Goal: Task Accomplishment & Management: Manage account settings

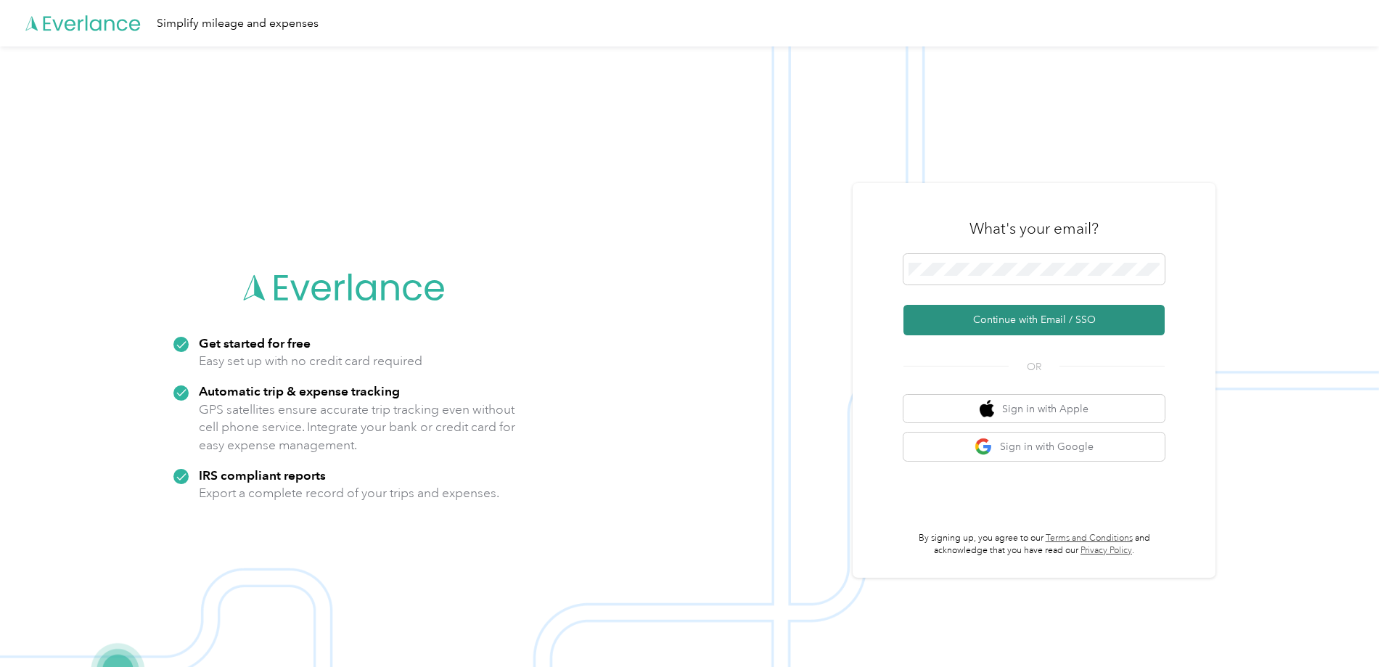
click at [958, 320] on button "Continue with Email / SSO" at bounding box center [1033, 320] width 261 height 30
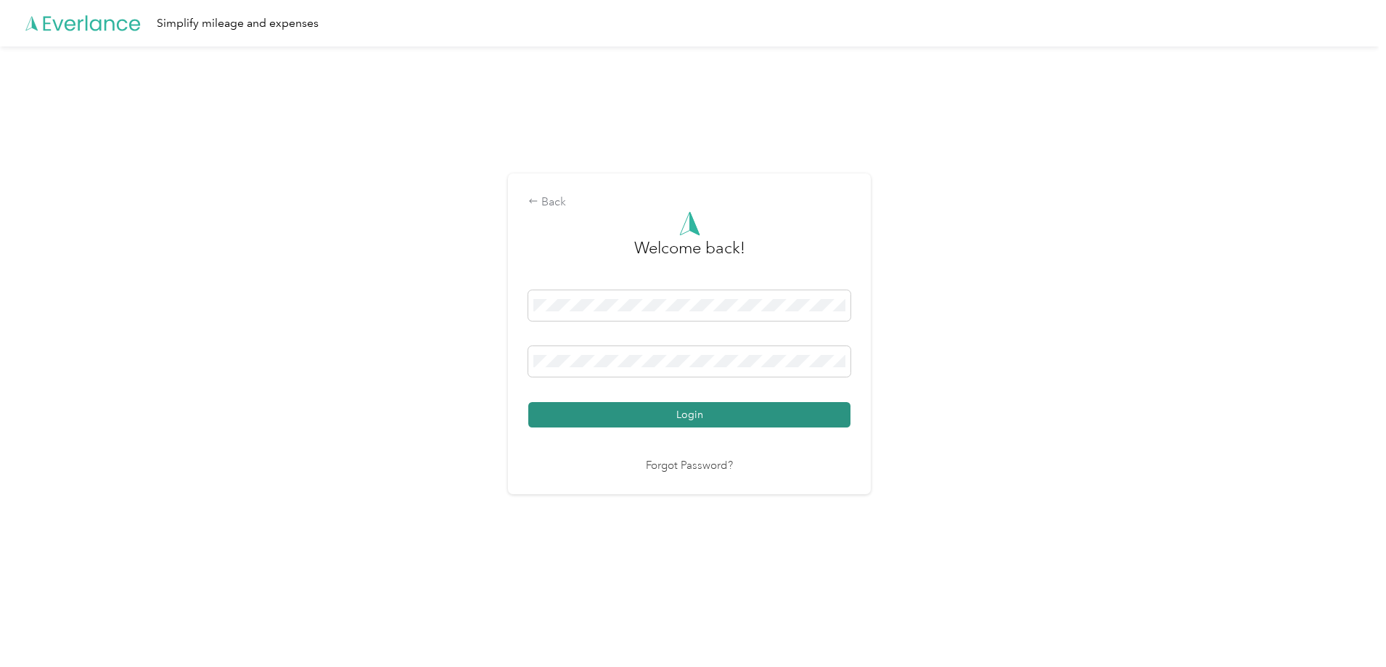
click at [630, 406] on button "Login" at bounding box center [689, 414] width 322 height 25
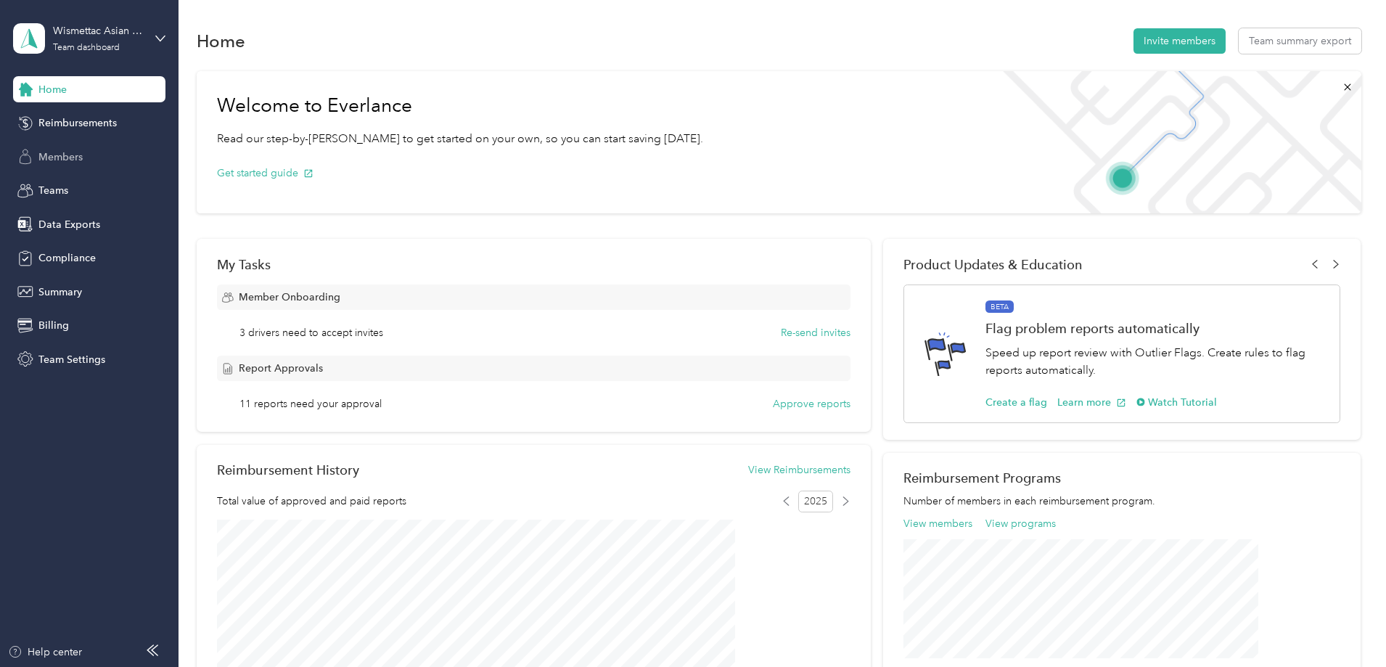
click at [65, 159] on span "Members" at bounding box center [60, 156] width 44 height 15
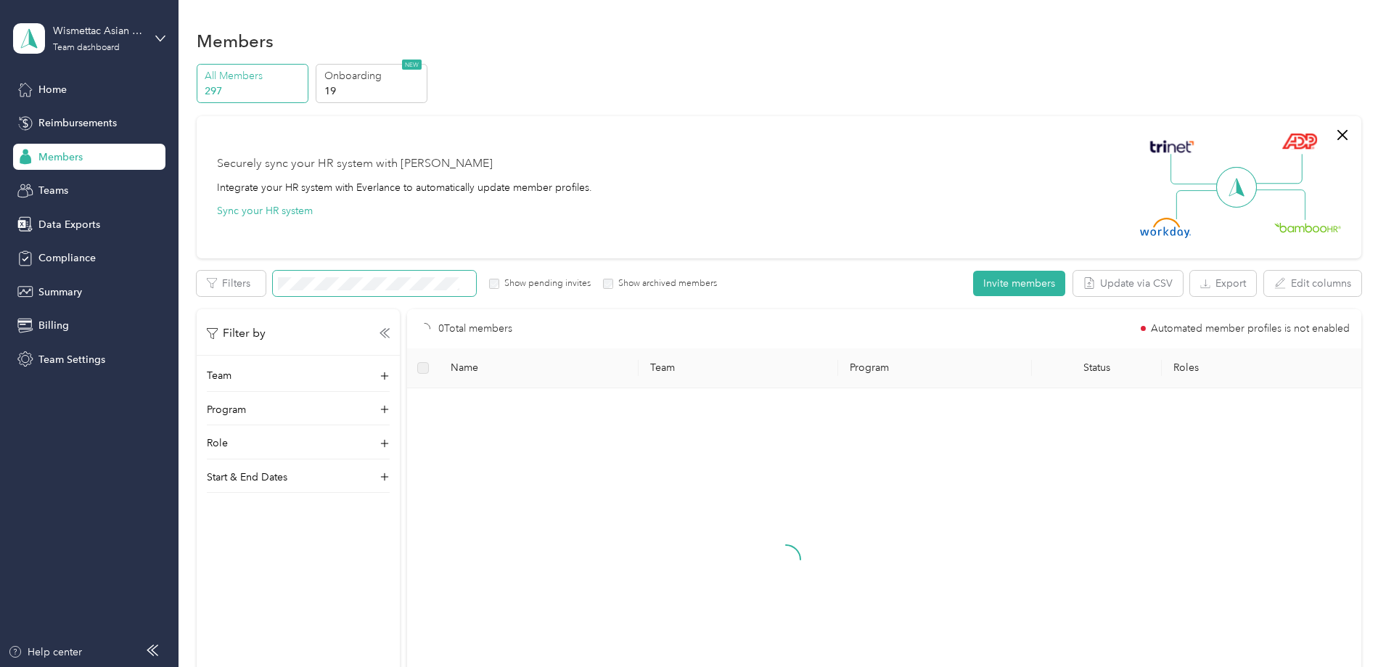
click at [400, 292] on span at bounding box center [374, 283] width 203 height 25
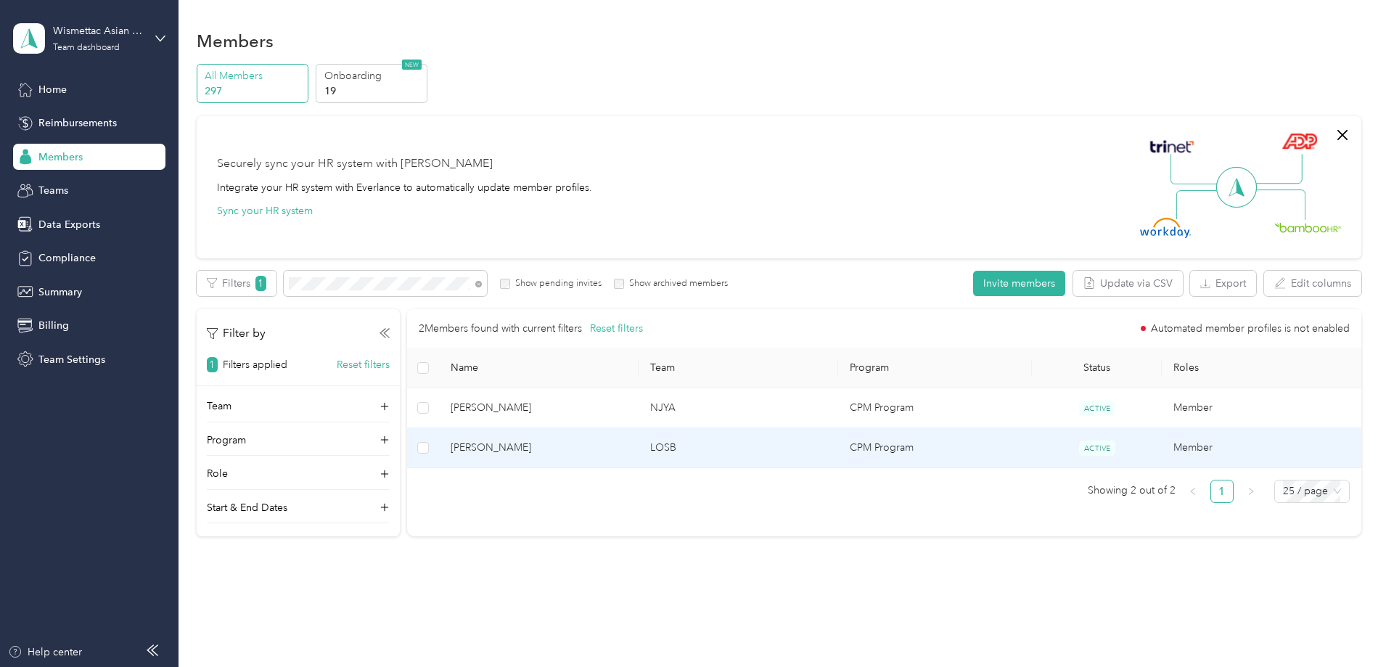
click at [773, 445] on td "LOSB" at bounding box center [738, 448] width 200 height 40
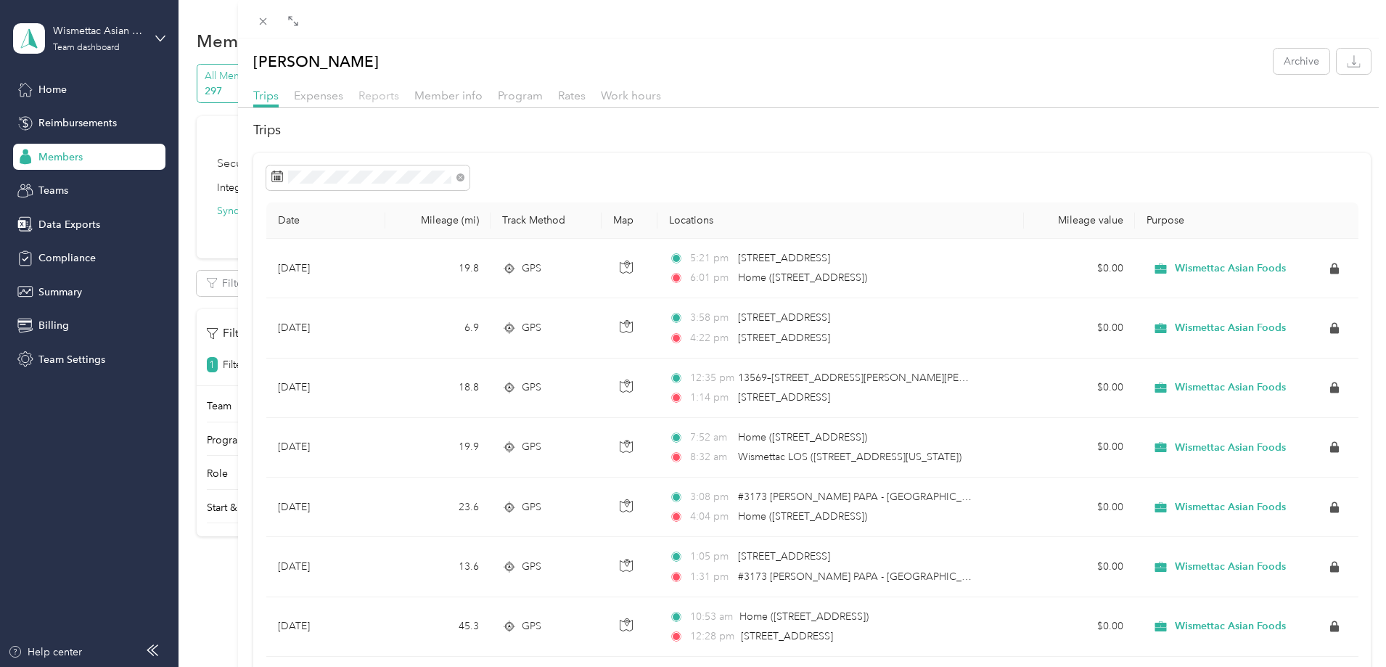
click at [369, 93] on span "Reports" at bounding box center [378, 96] width 41 height 14
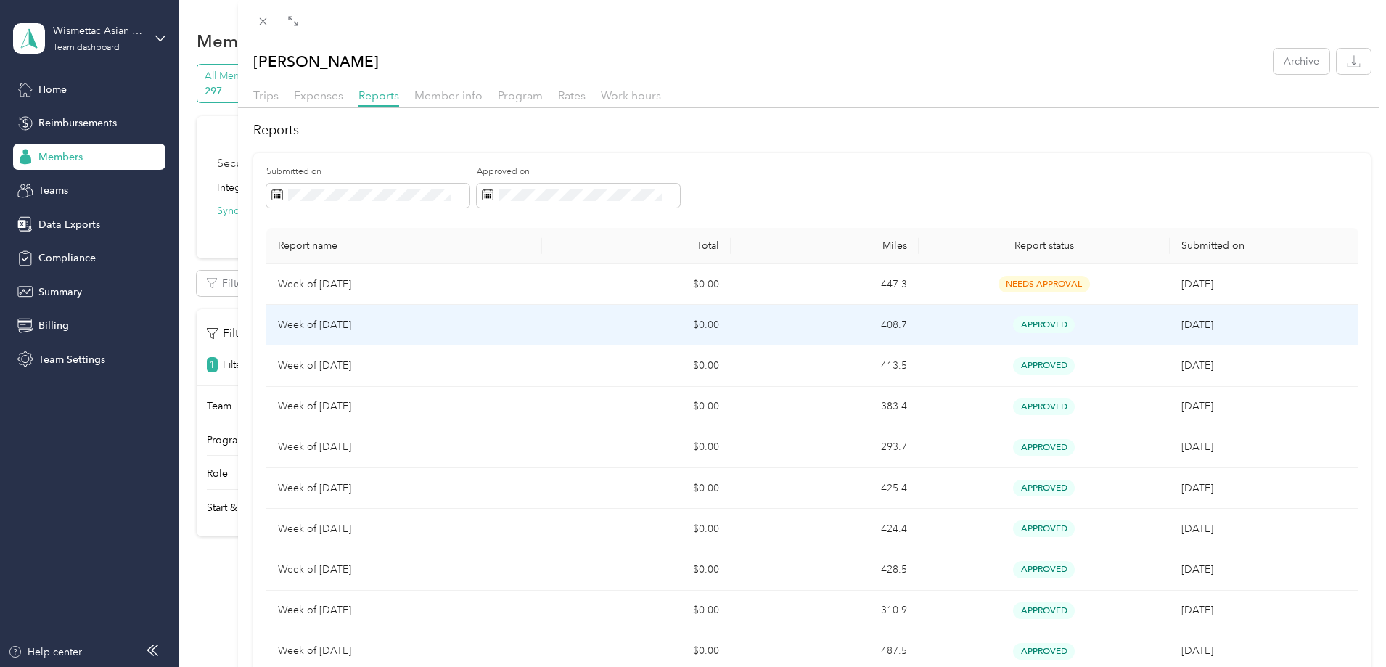
click at [557, 327] on td "$0.00" at bounding box center [636, 325] width 188 height 41
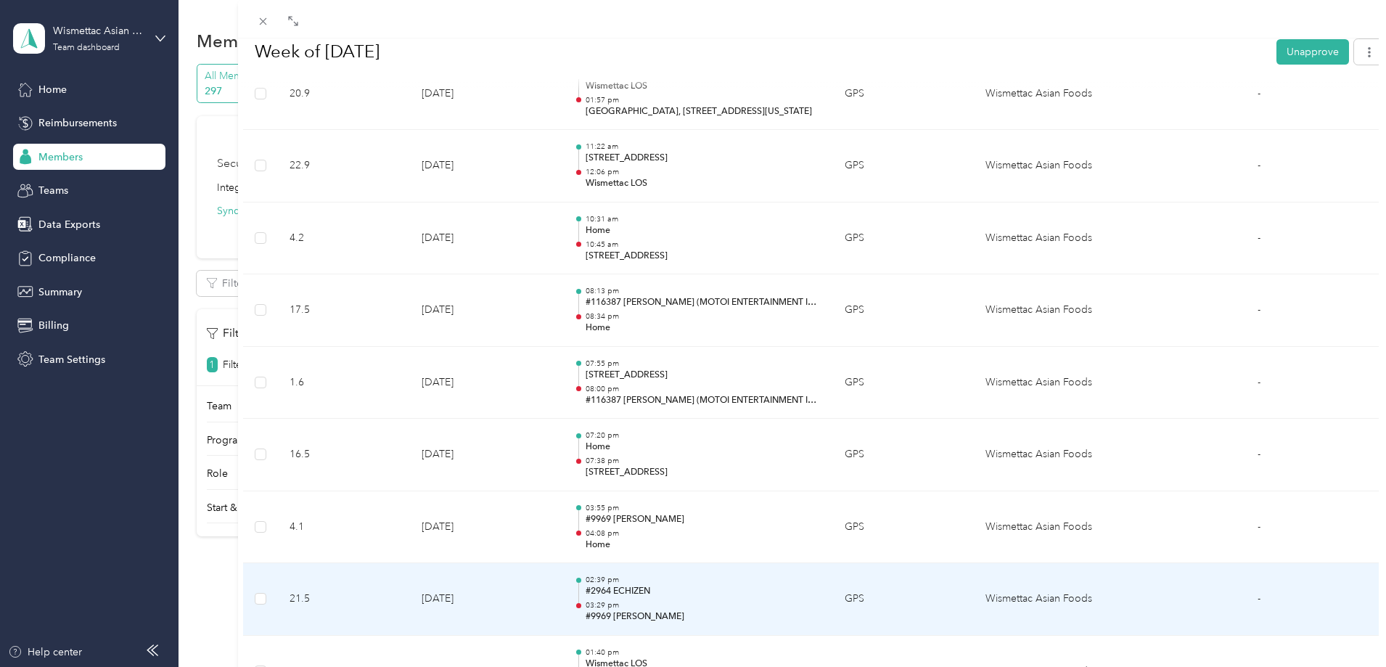
scroll to position [1250, 0]
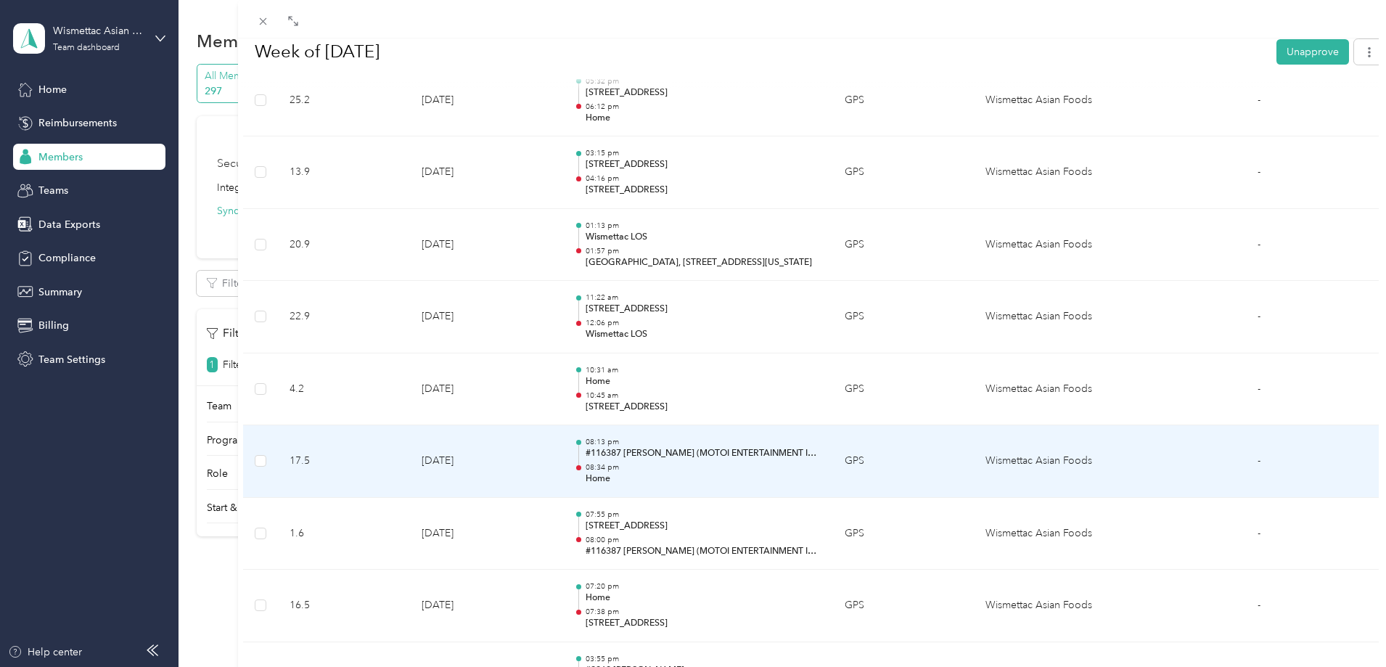
drag, startPoint x: 729, startPoint y: 493, endPoint x: 200, endPoint y: 378, distance: 542.0
click at [200, 378] on div "BACK [PERSON_NAME] Reports Week of [DATE] Week of [DATE] Unapprove Approved App…" at bounding box center [693, 333] width 1386 height 667
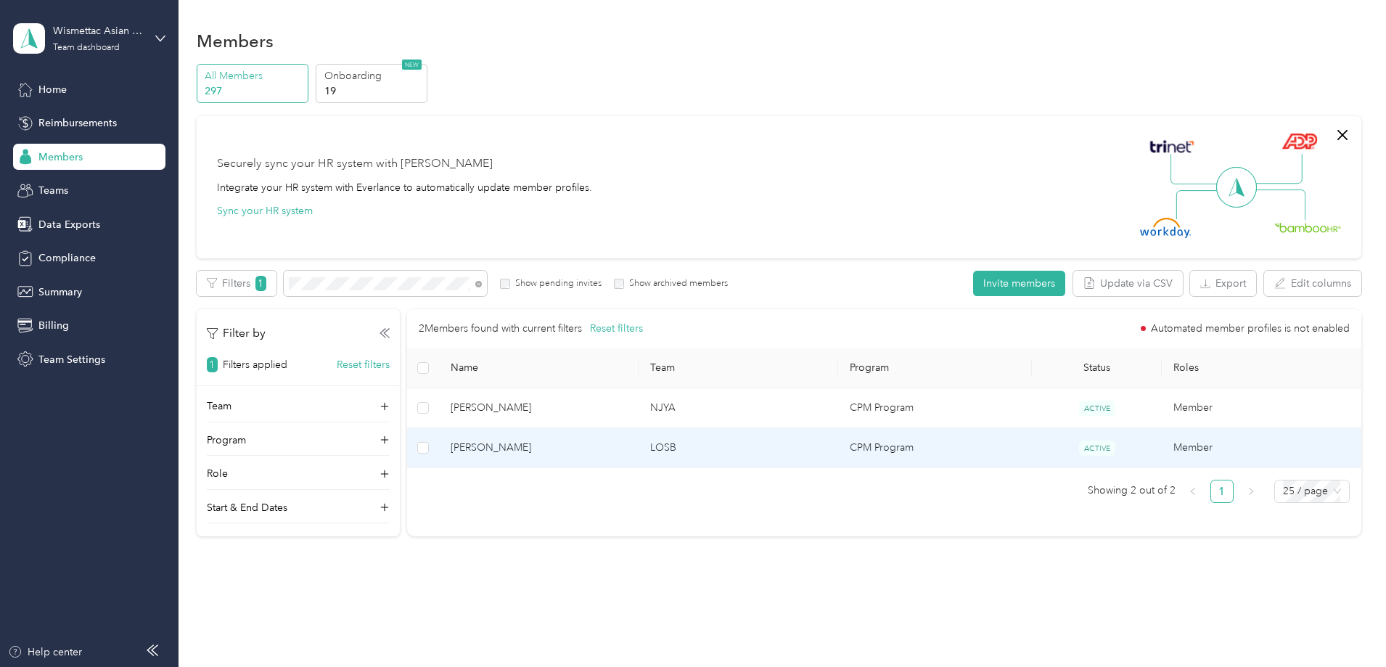
click at [620, 453] on span "[PERSON_NAME]" at bounding box center [539, 448] width 176 height 16
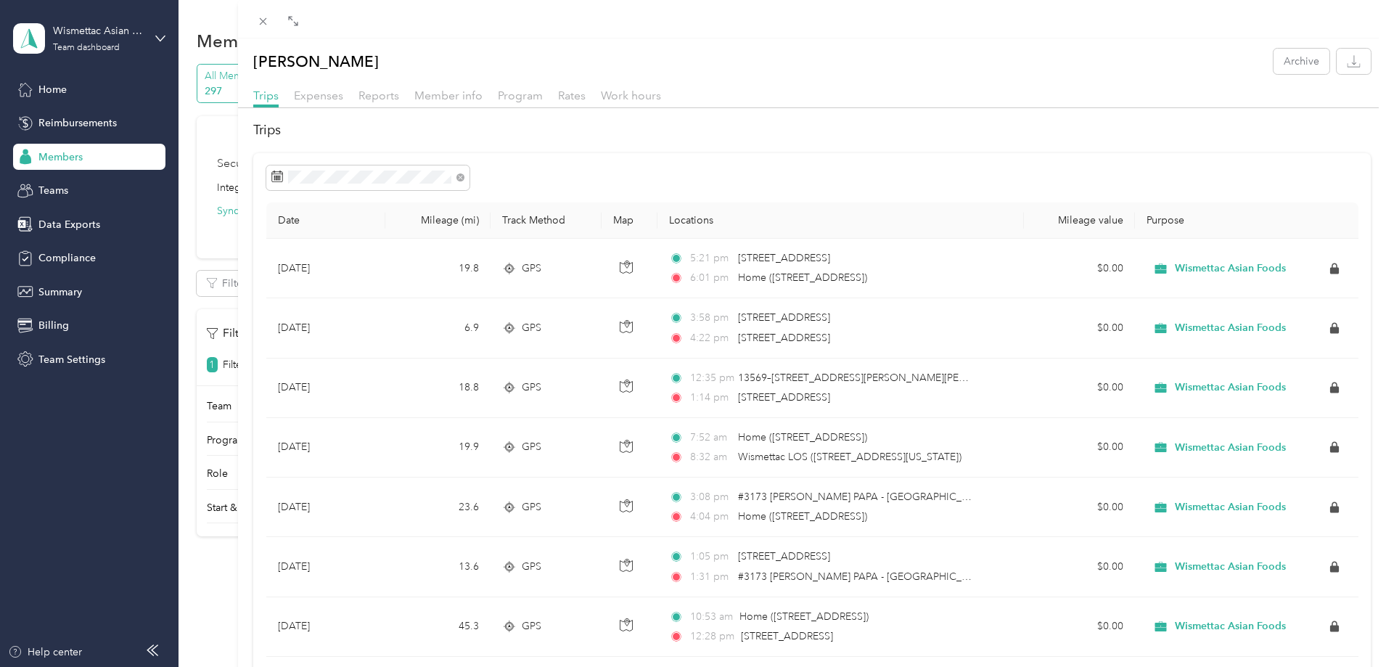
click at [357, 96] on div "Trips Expenses Reports Member info Program Rates Work hours" at bounding box center [812, 97] width 1148 height 21
click at [367, 96] on span "Reports" at bounding box center [378, 96] width 41 height 14
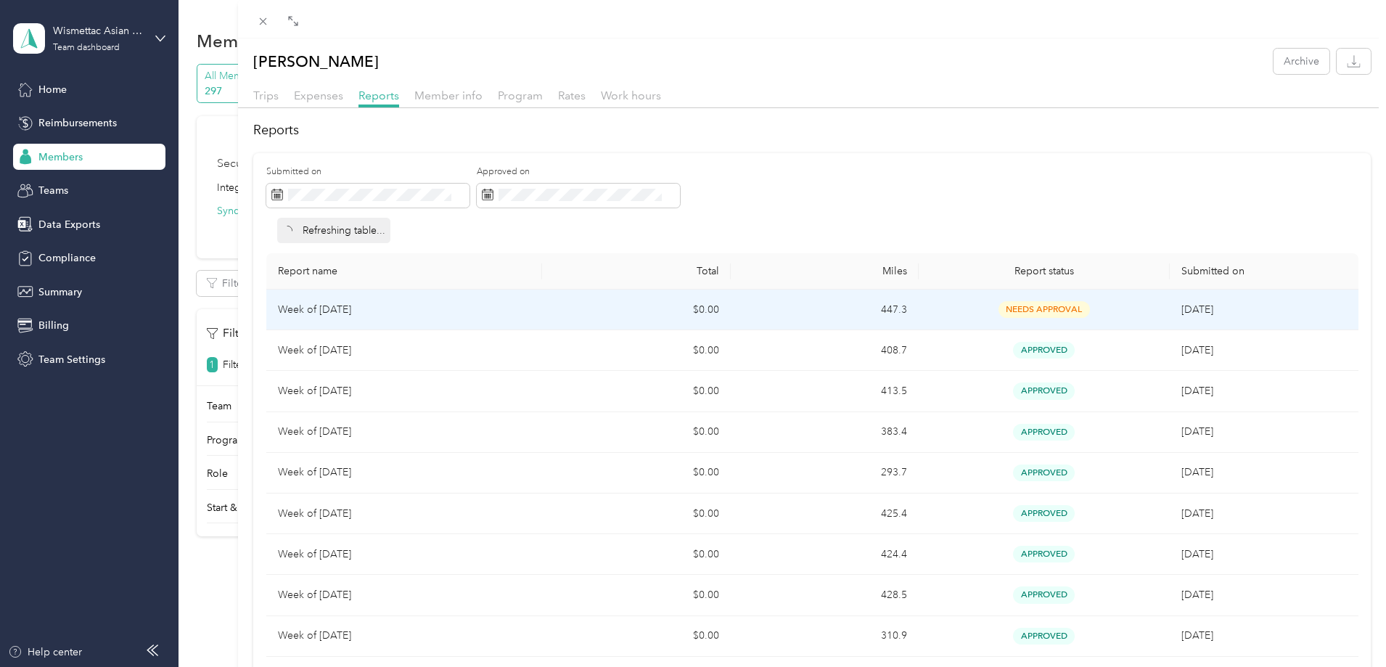
click at [593, 301] on td "$0.00" at bounding box center [636, 309] width 188 height 41
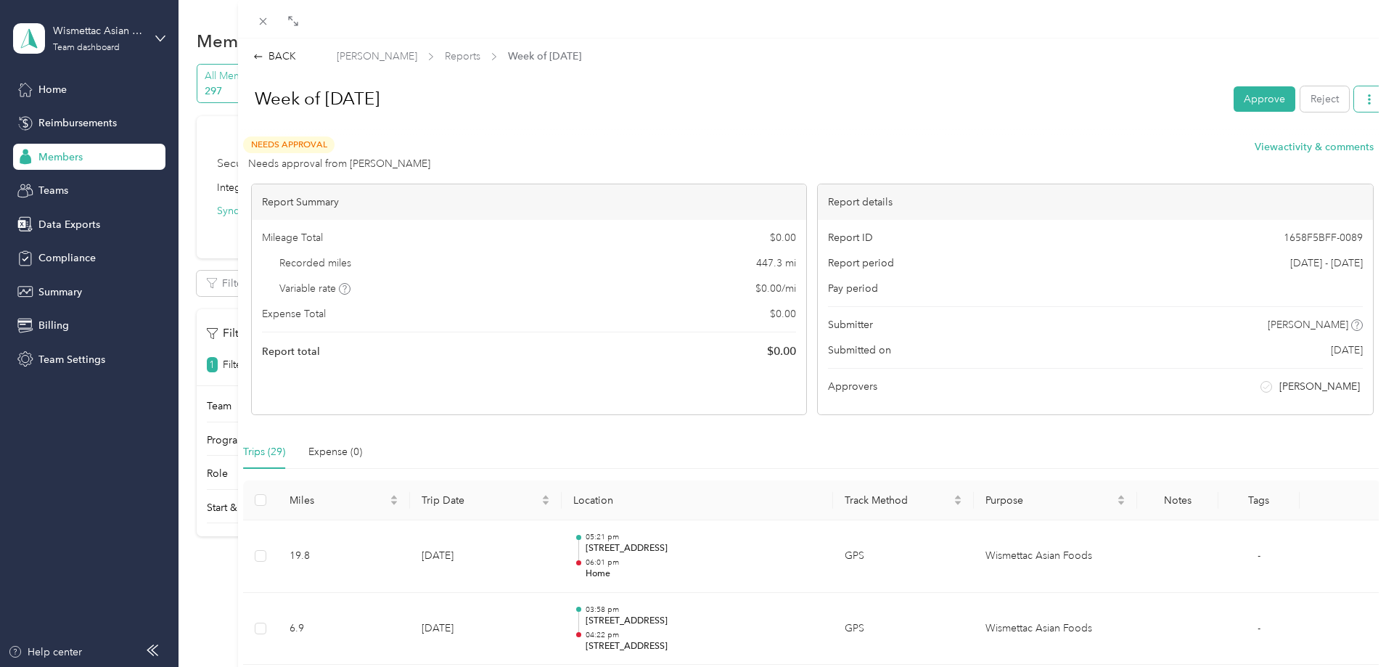
click at [1364, 104] on icon "button" at bounding box center [1369, 99] width 10 height 10
click at [1364, 99] on icon "button" at bounding box center [1369, 99] width 10 height 10
click at [573, 158] on div "Needs Approval Needs approval from [PERSON_NAME] View activity & comments" at bounding box center [808, 153] width 1130 height 35
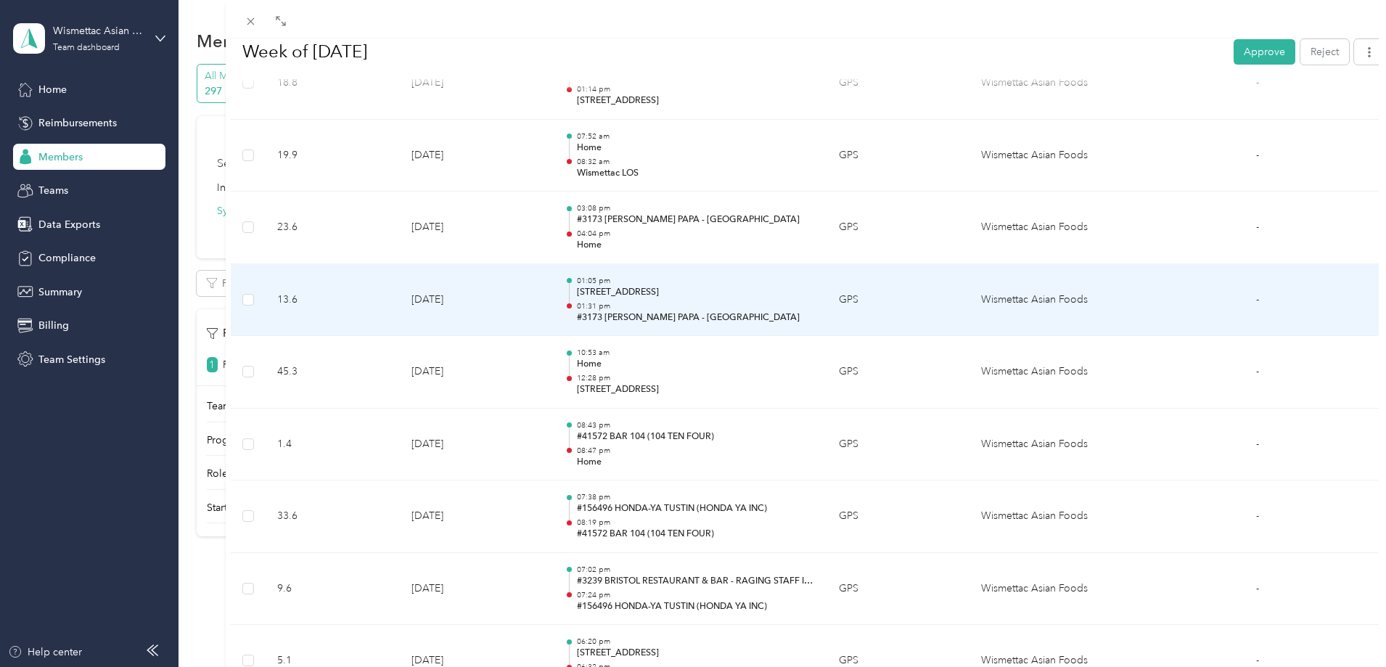
scroll to position [653, 0]
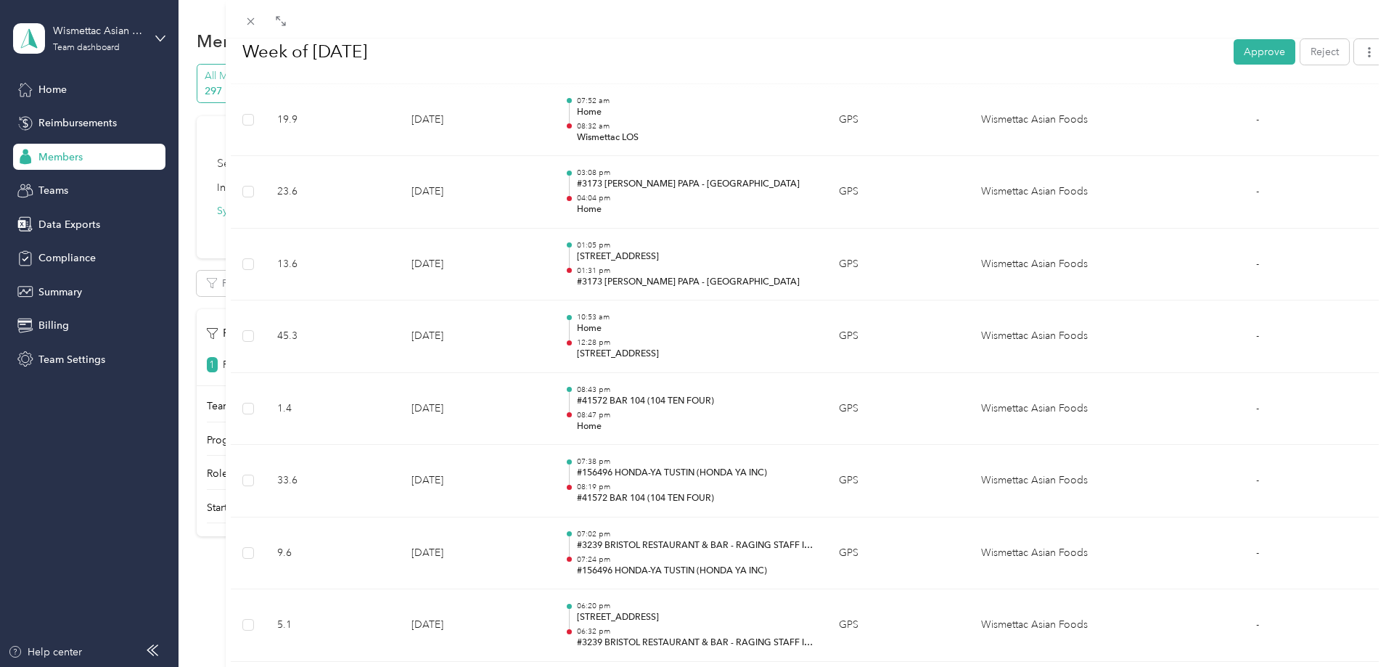
click at [113, 54] on div "BACK [PERSON_NAME] Reports Week of [DATE] Week of [DATE] Approve Reject Needs A…" at bounding box center [693, 333] width 1386 height 667
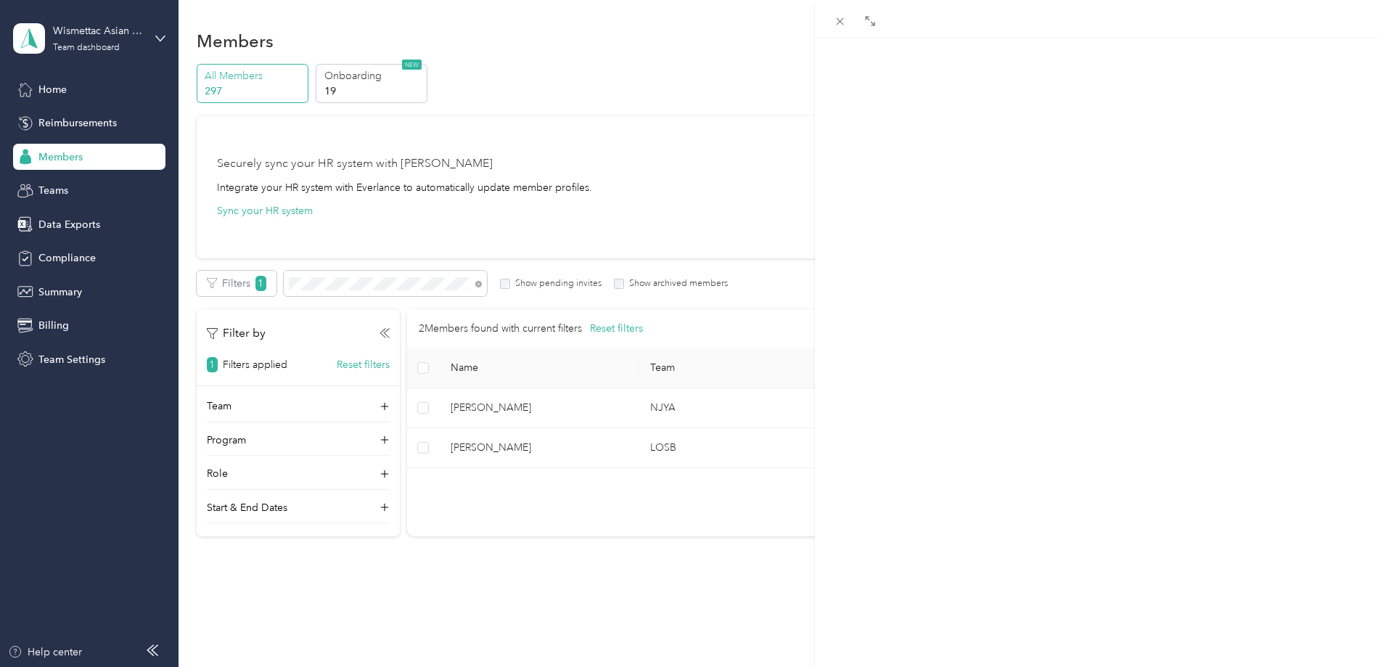
click at [113, 42] on div at bounding box center [693, 333] width 1386 height 667
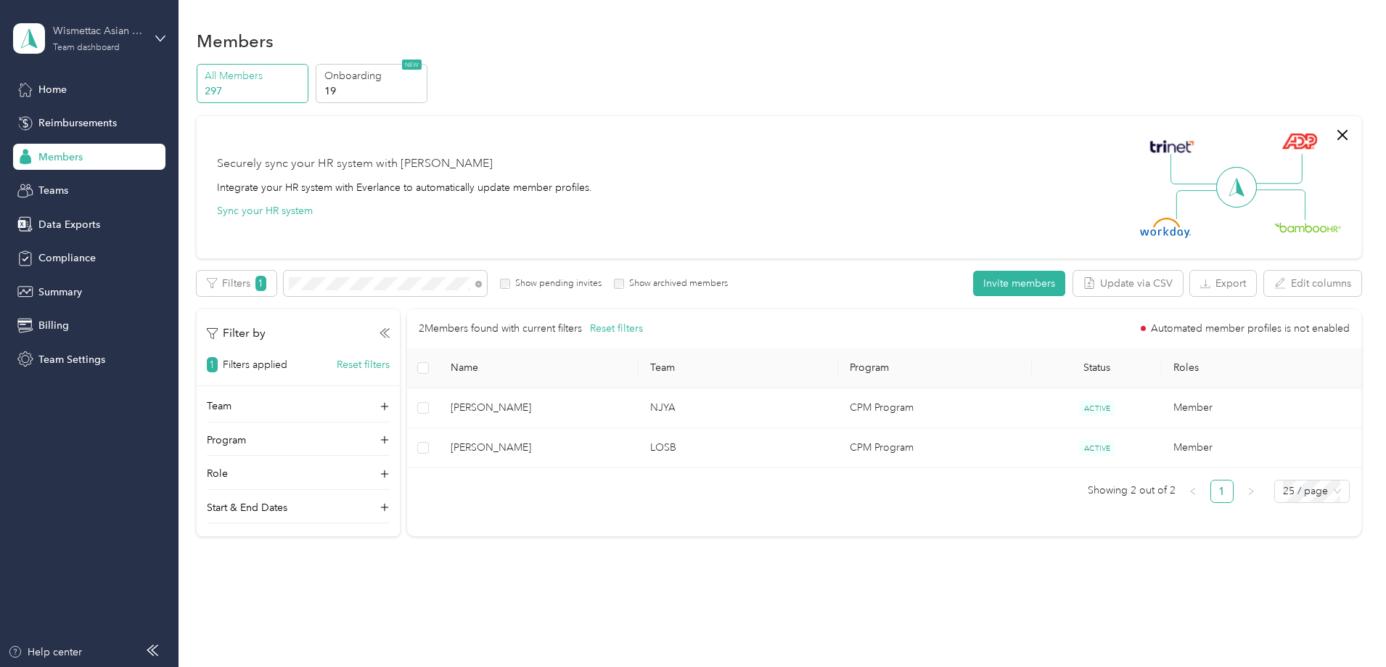
click at [108, 38] on div "Wismettac Asian Foods" at bounding box center [98, 30] width 91 height 15
click at [110, 170] on div "Team dashboard Personal dashboard Log out" at bounding box center [206, 147] width 367 height 91
click at [111, 13] on div "Wismettac Asian Foods Team dashboard" at bounding box center [89, 38] width 152 height 51
click at [120, 177] on div "Log out" at bounding box center [206, 185] width 367 height 25
